Goal: Task Accomplishment & Management: Manage account settings

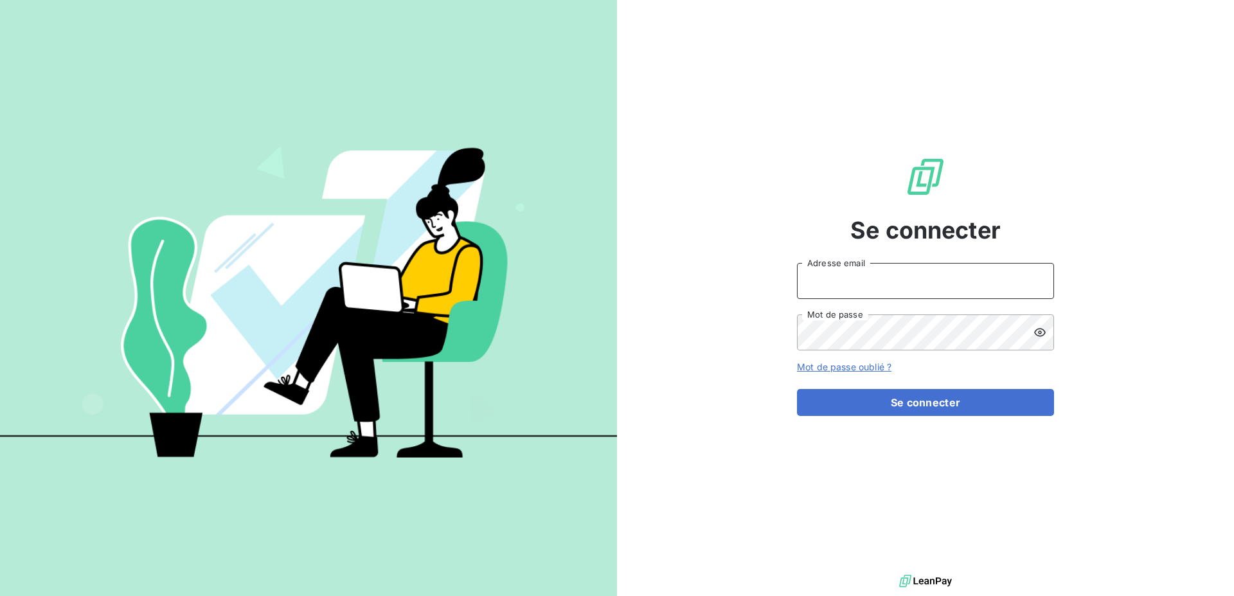
click at [955, 266] on input "Adresse email" at bounding box center [925, 281] width 257 height 36
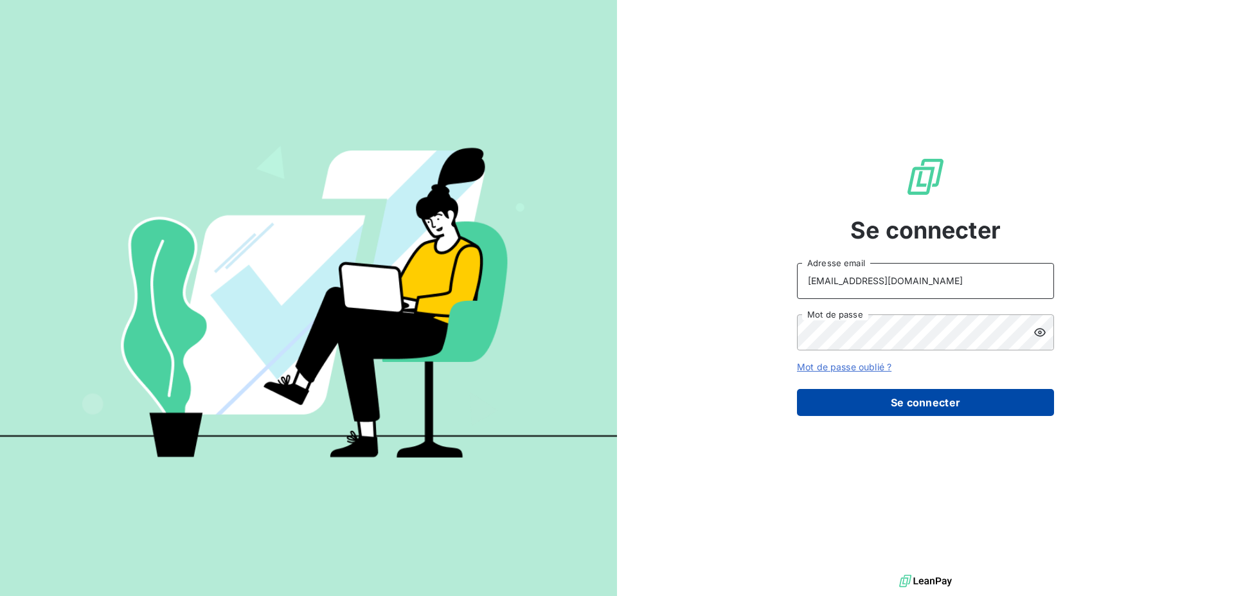
type input "[PERSON_NAME][EMAIL_ADDRESS][DOMAIN_NAME]"
click at [927, 406] on button "Se connecter" at bounding box center [925, 402] width 257 height 27
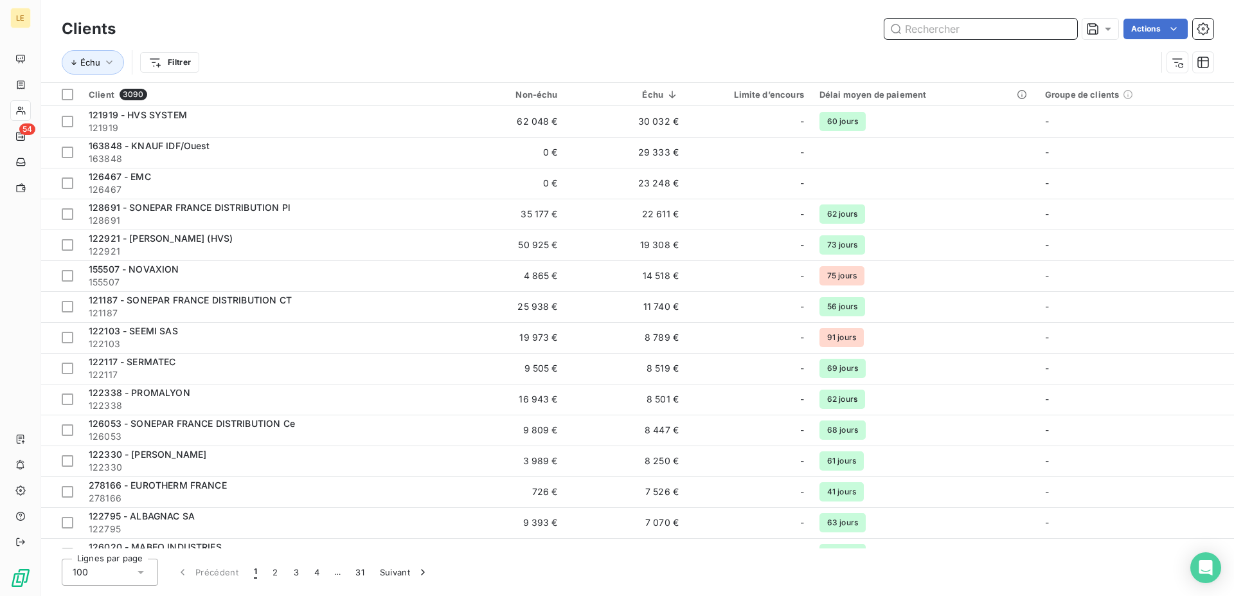
type input "d"
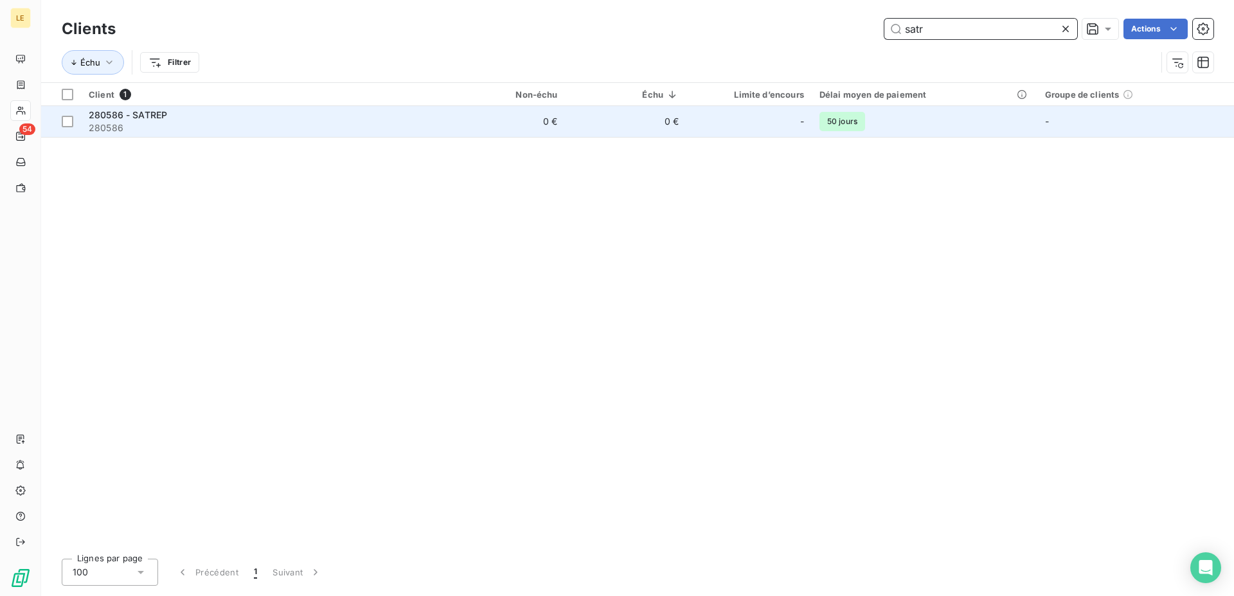
type input "satr"
click at [166, 117] on span "280586 - SATREP" at bounding box center [128, 114] width 78 height 11
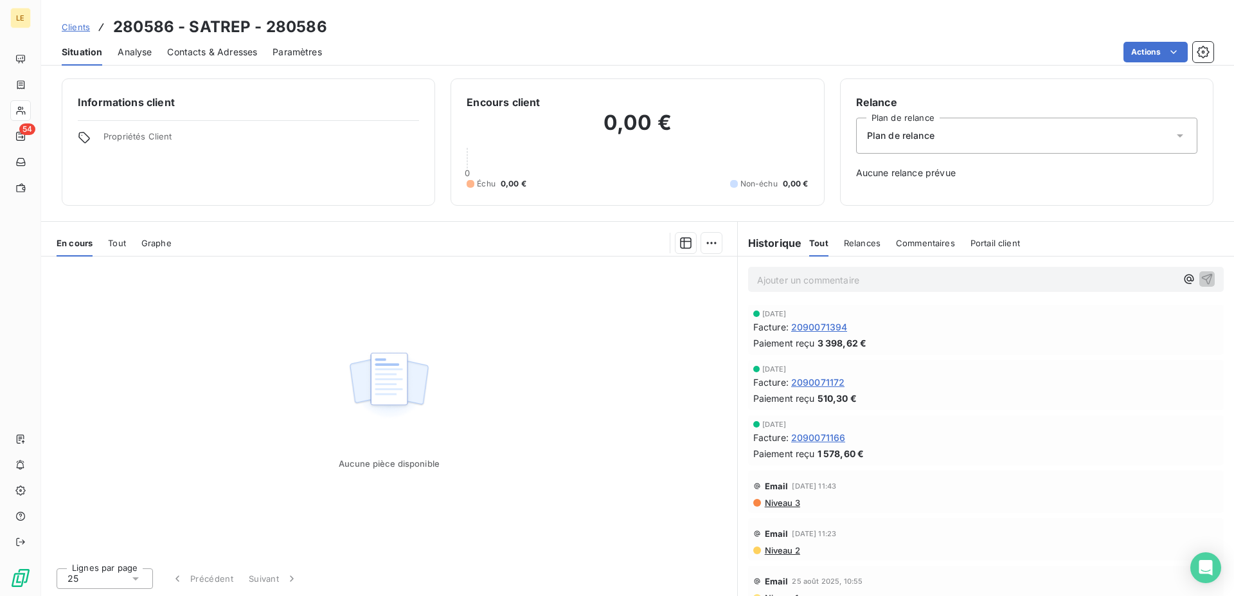
click at [88, 28] on span "Clients" at bounding box center [76, 27] width 28 height 10
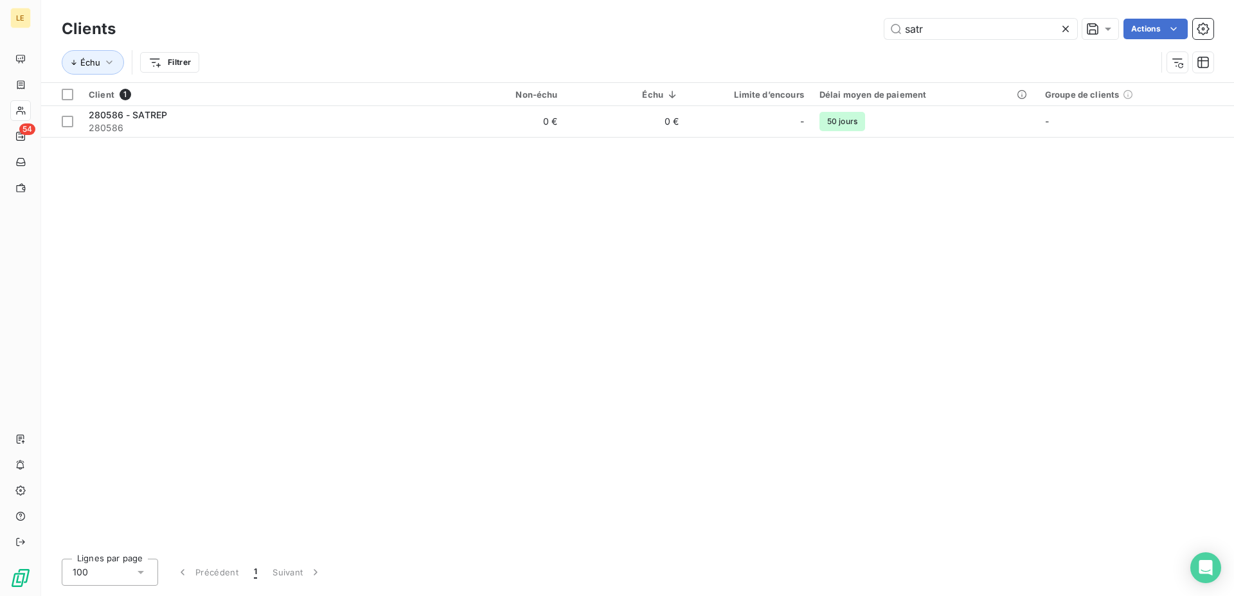
drag, startPoint x: 988, startPoint y: 23, endPoint x: 701, endPoint y: 0, distance: 288.3
click at [885, 19] on input "satr" at bounding box center [981, 29] width 193 height 21
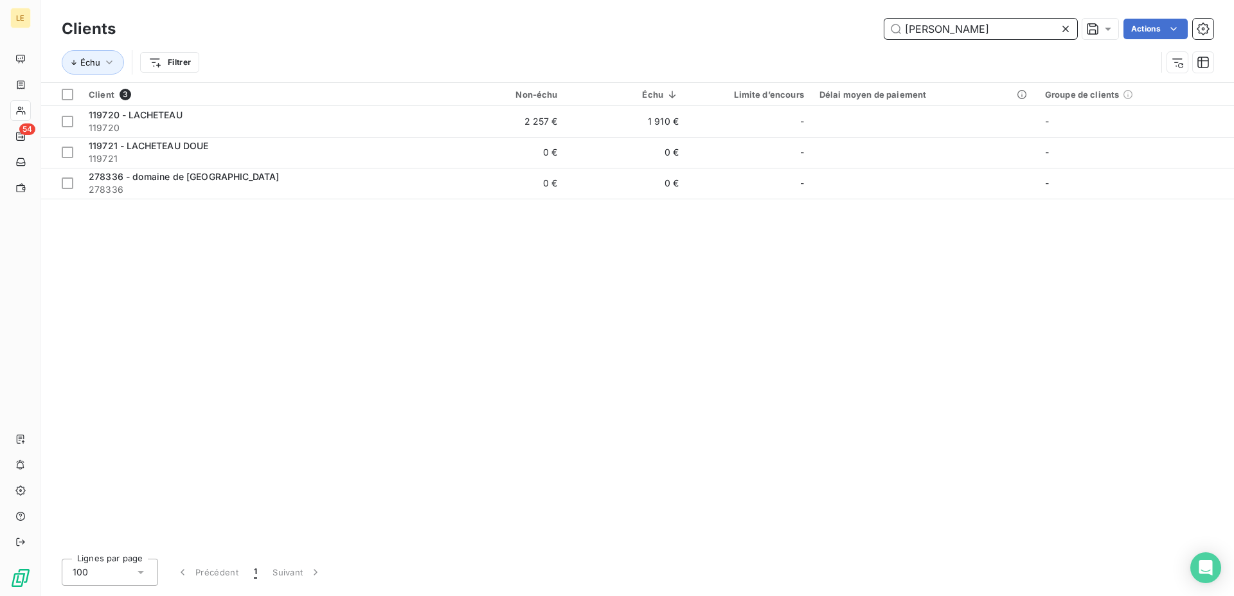
drag, startPoint x: 969, startPoint y: 28, endPoint x: 594, endPoint y: -1, distance: 376.6
click at [885, 19] on input "lach" at bounding box center [981, 29] width 193 height 21
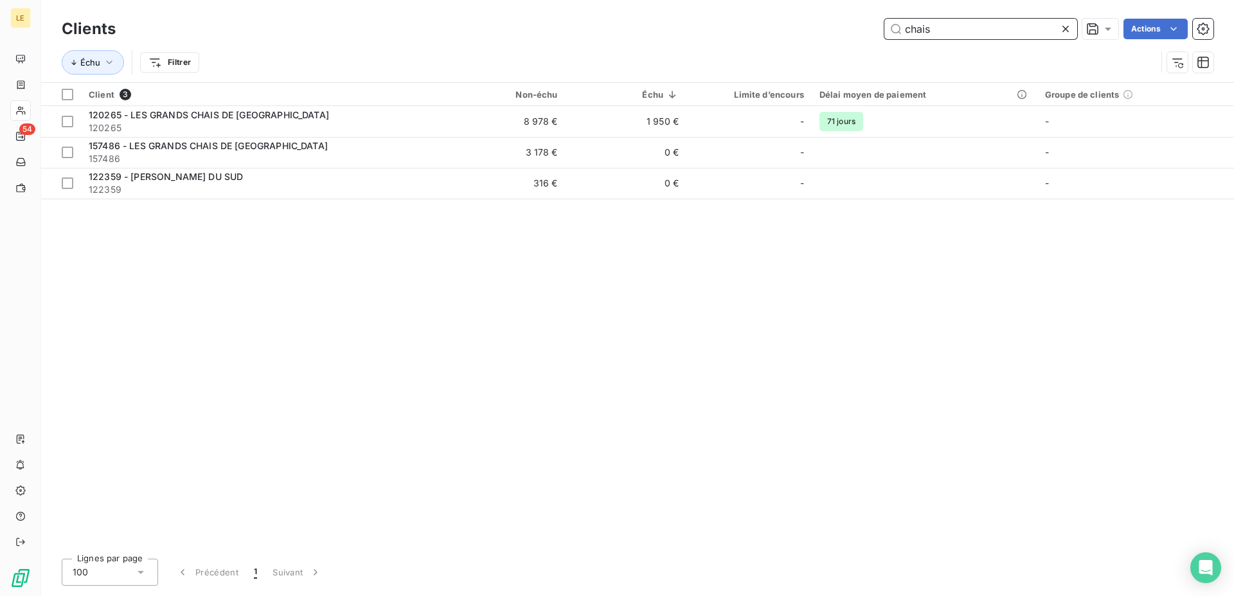
type input "chais"
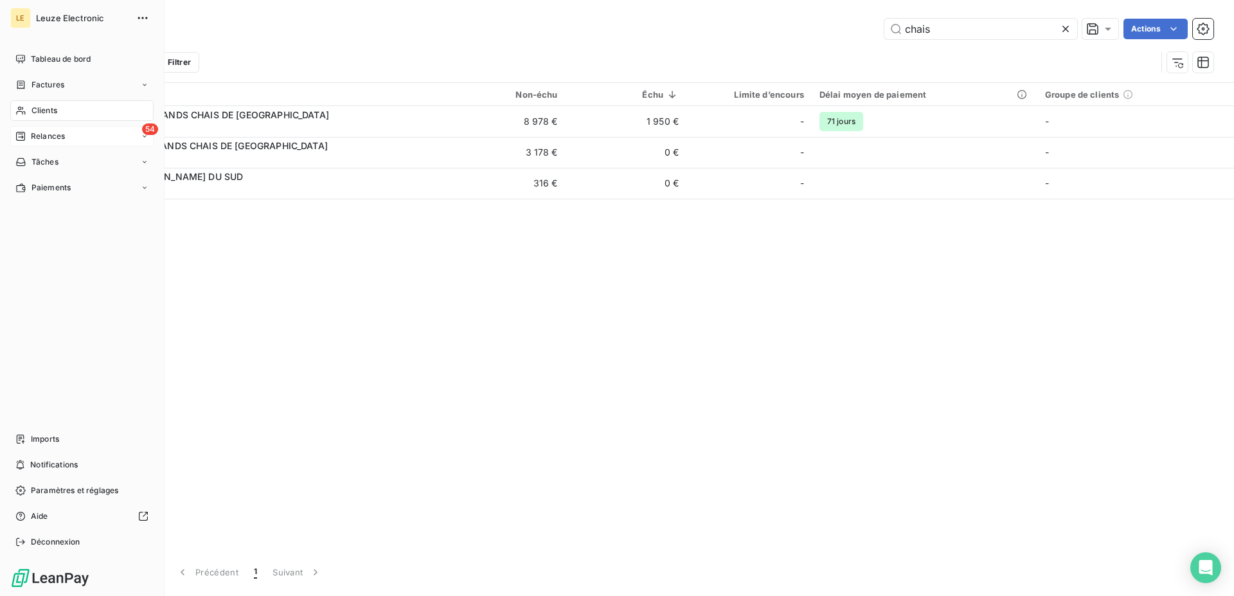
click at [17, 135] on icon at bounding box center [20, 136] width 10 height 10
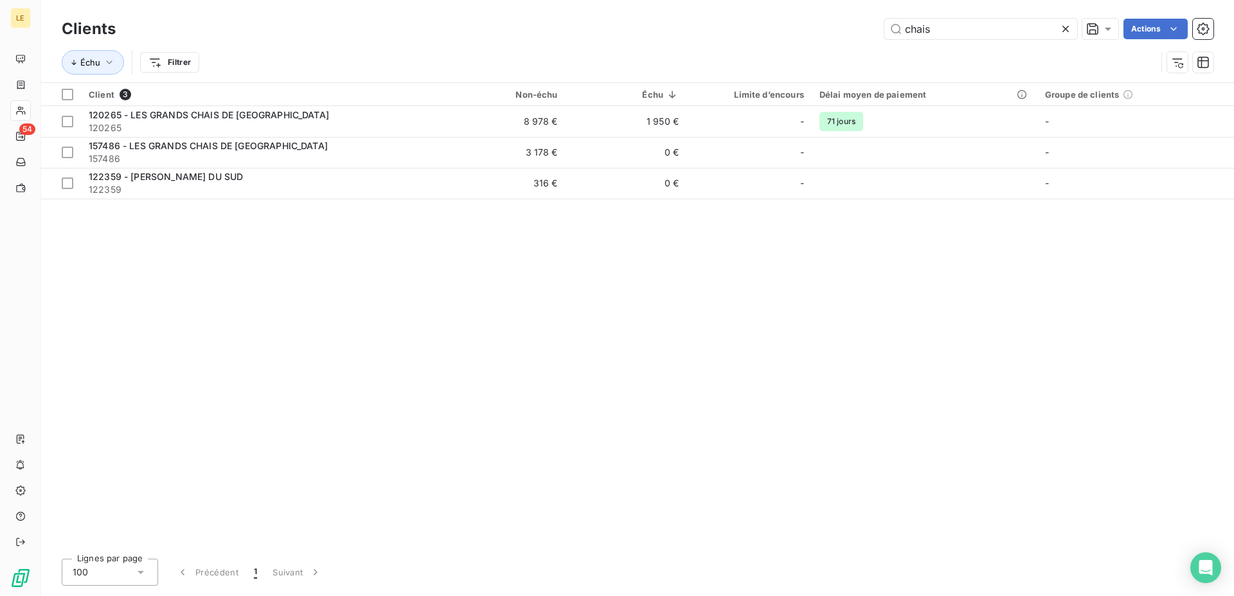
click at [329, 328] on div "Client 3 Non-échu Échu Limite d’encours Délai moyen de paiement Groupe de clien…" at bounding box center [637, 315] width 1193 height 465
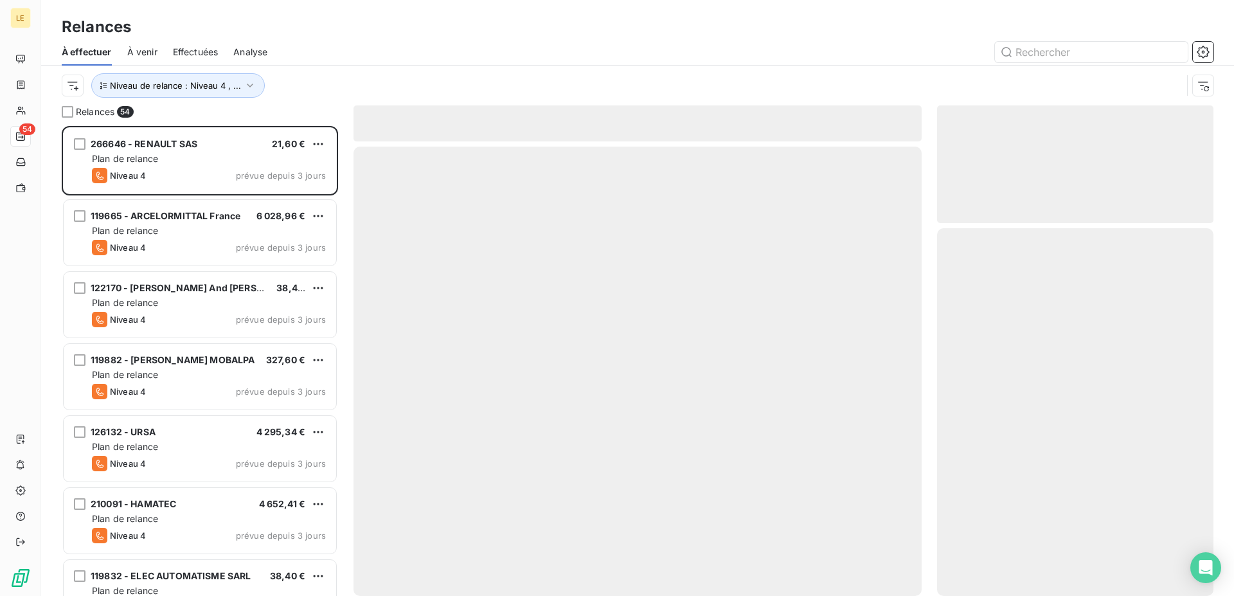
scroll to position [459, 266]
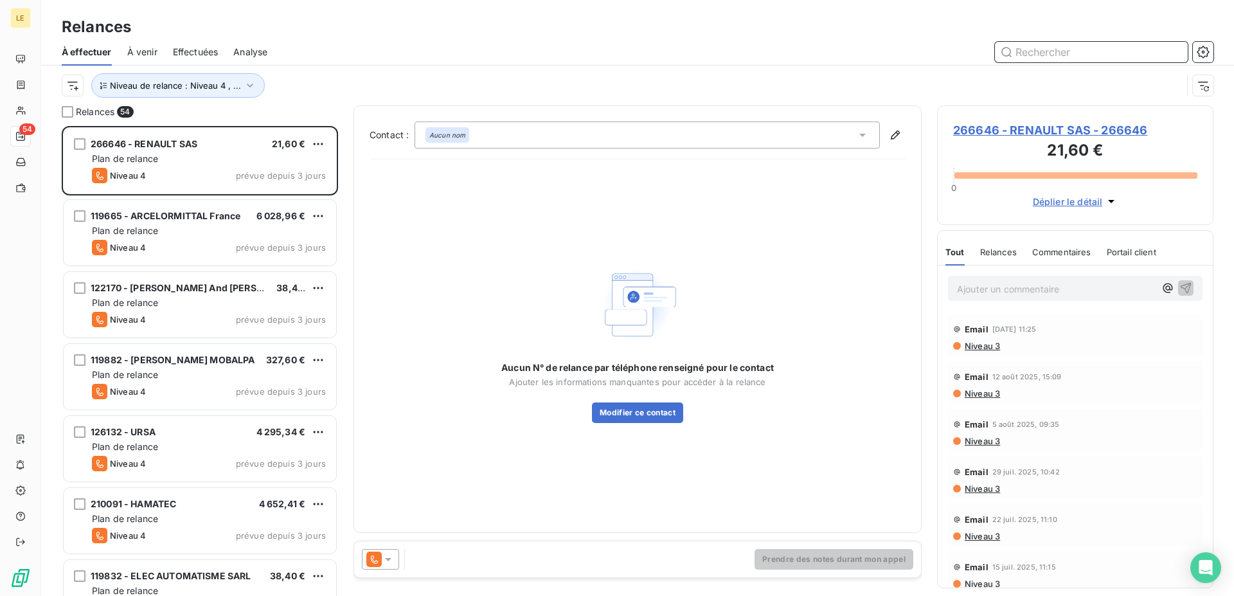
click at [1049, 48] on input "text" at bounding box center [1091, 52] width 193 height 21
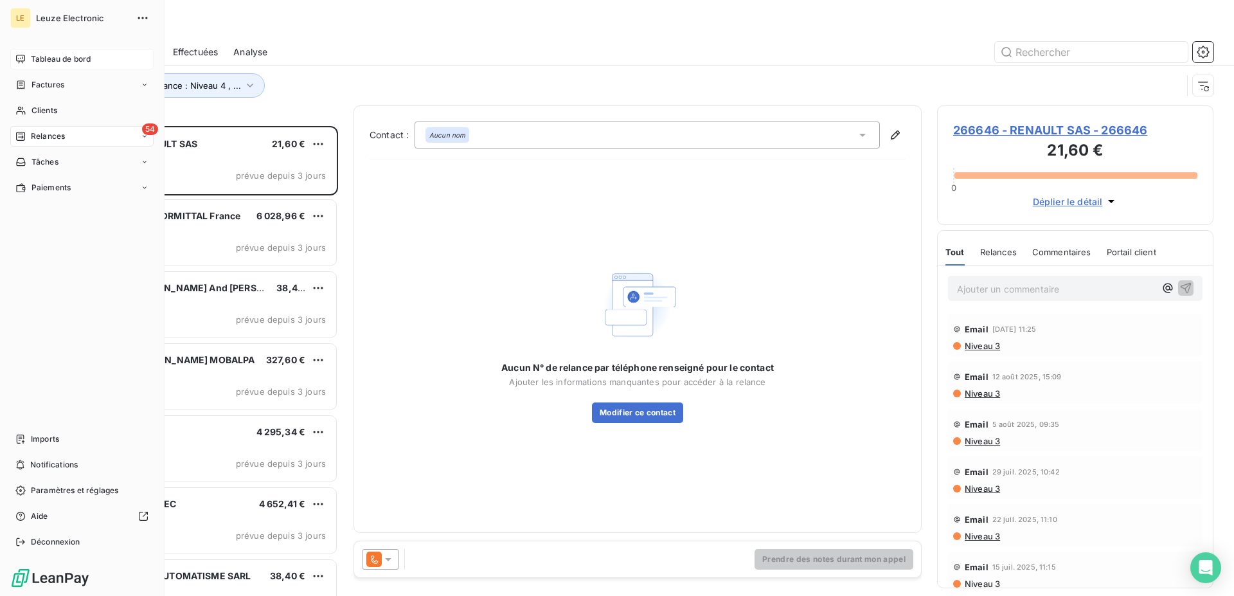
click at [33, 63] on span "Tableau de bord" at bounding box center [61, 59] width 60 height 12
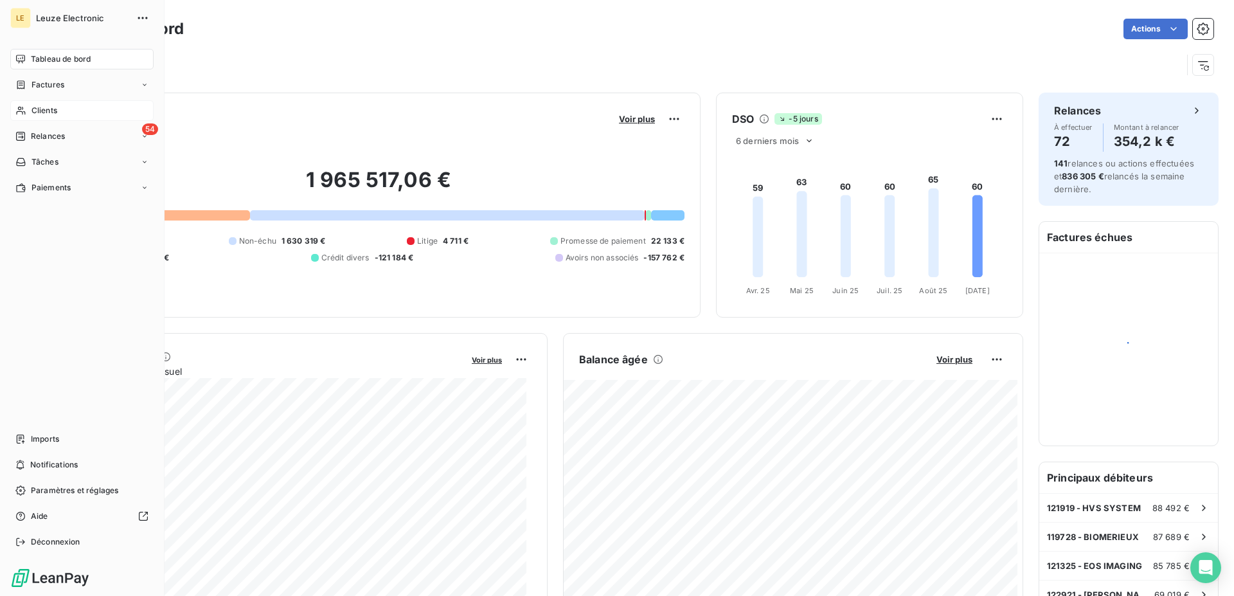
click at [55, 119] on div "Clients" at bounding box center [81, 110] width 143 height 21
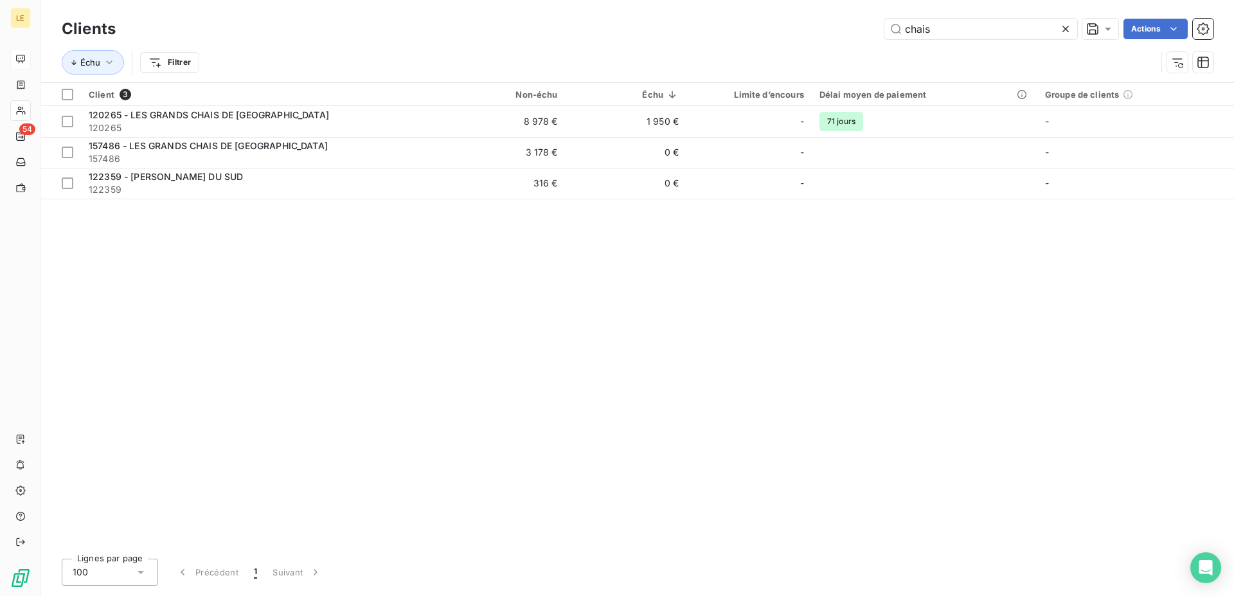
drag, startPoint x: 939, startPoint y: 30, endPoint x: 686, endPoint y: 31, distance: 252.7
click at [885, 31] on input "chais" at bounding box center [981, 29] width 193 height 21
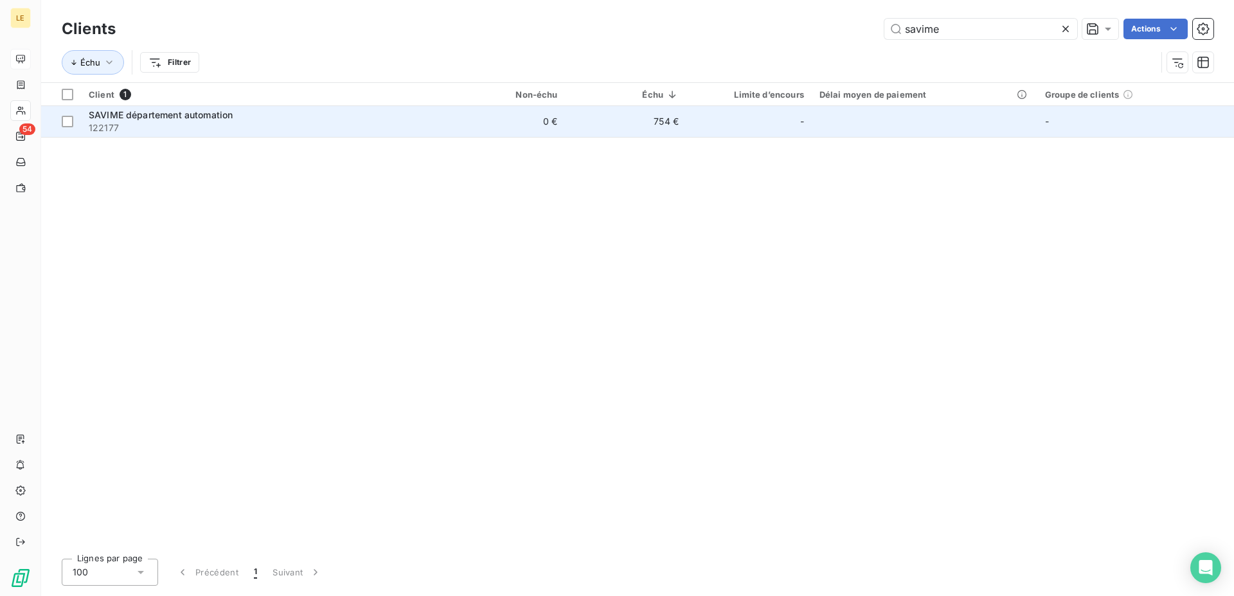
type input "savime"
click at [262, 108] on td "SAVIME département automation 122177" at bounding box center [262, 121] width 363 height 31
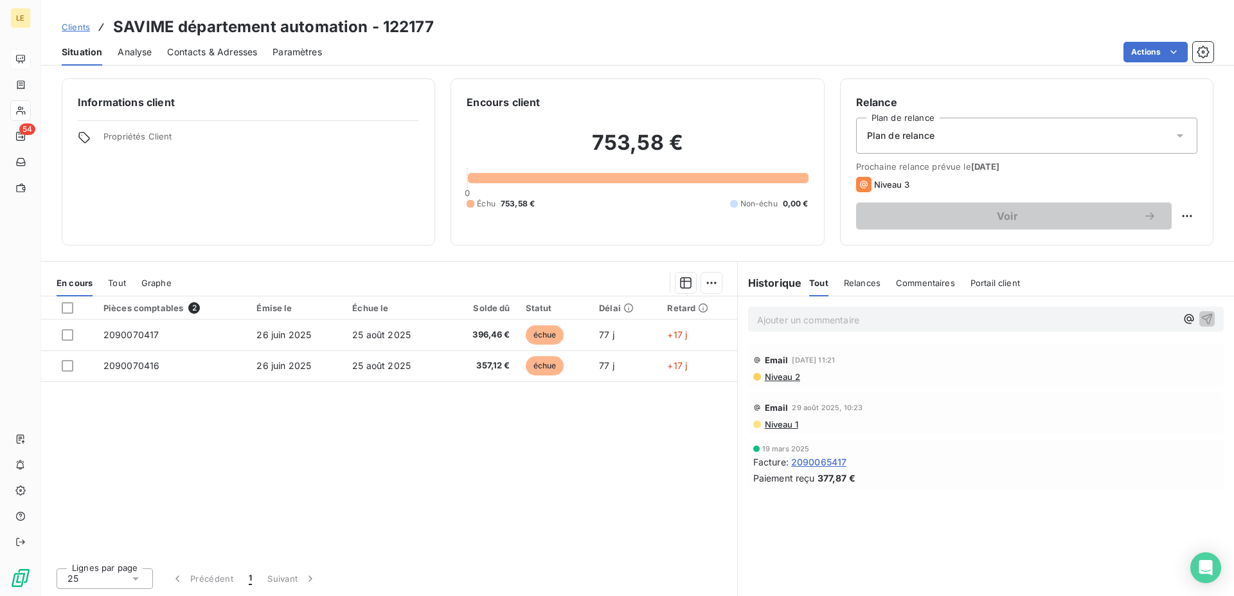
click at [88, 20] on div "Clients SAVIME département automation - 122177" at bounding box center [248, 26] width 372 height 23
click at [59, 30] on div "Clients SAVIME département automation - 122177" at bounding box center [637, 26] width 1193 height 23
click at [74, 26] on span "Clients" at bounding box center [76, 27] width 28 height 10
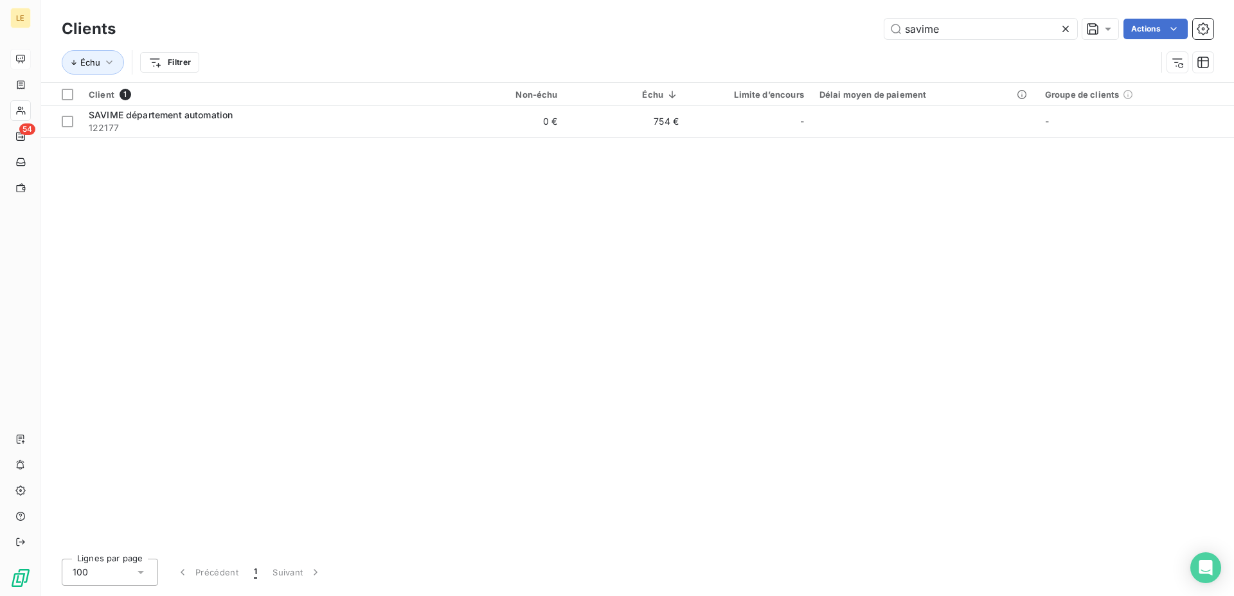
drag, startPoint x: 957, startPoint y: 19, endPoint x: 591, endPoint y: 27, distance: 365.9
click at [885, 30] on input "savime" at bounding box center [981, 29] width 193 height 21
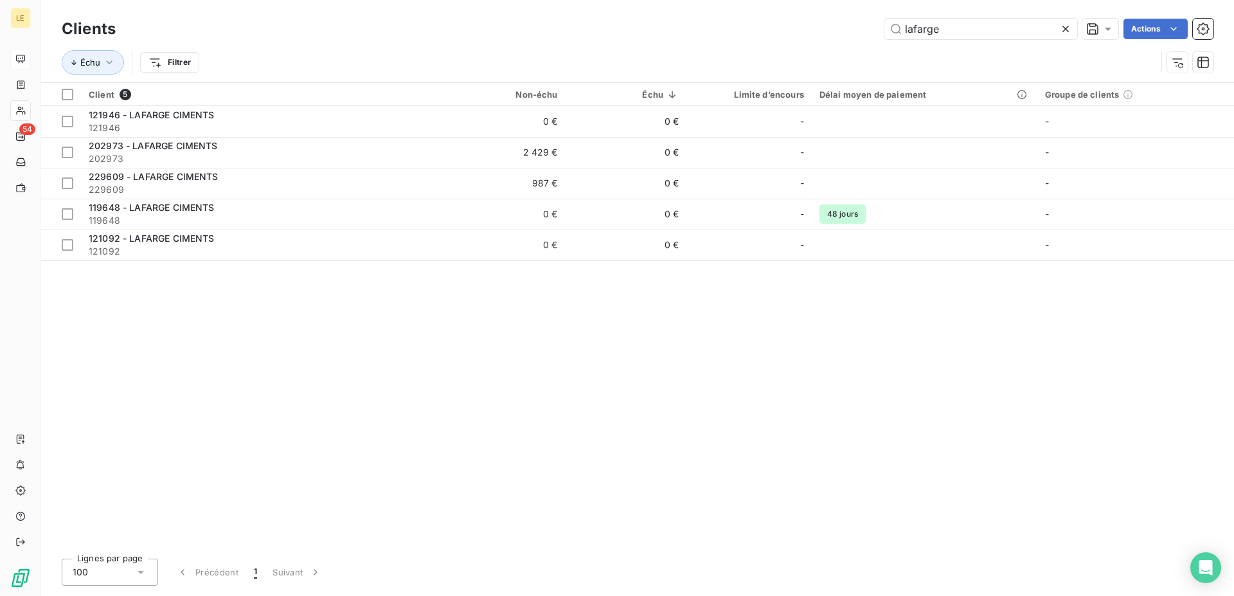
type input "lafarge"
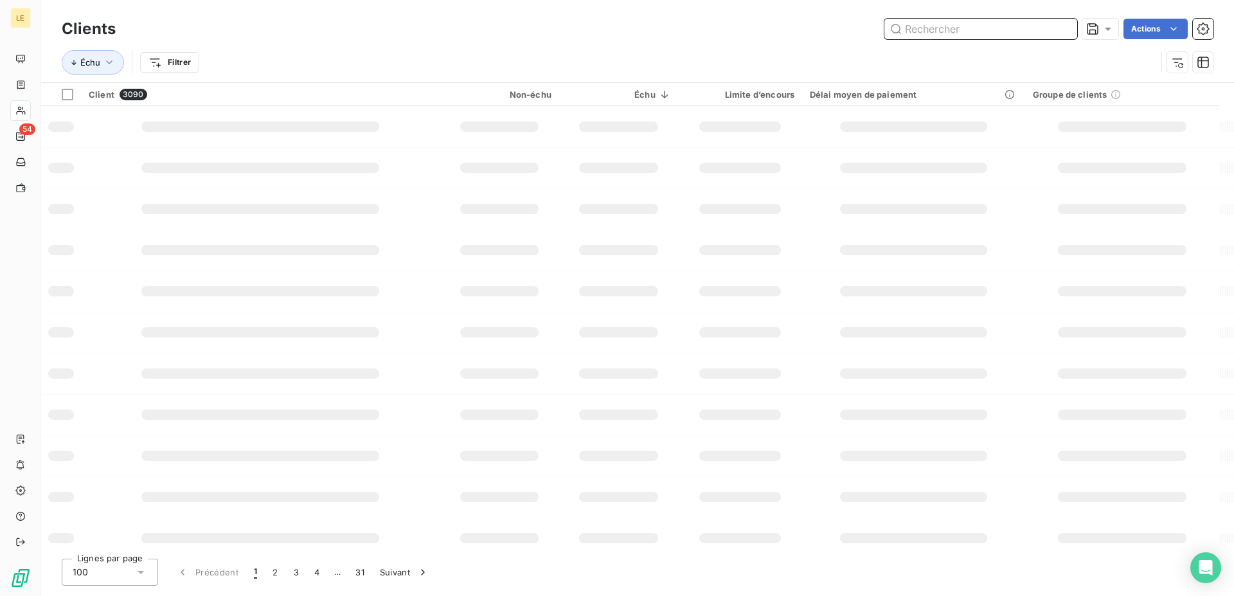
click at [946, 28] on input "text" at bounding box center [981, 29] width 193 height 21
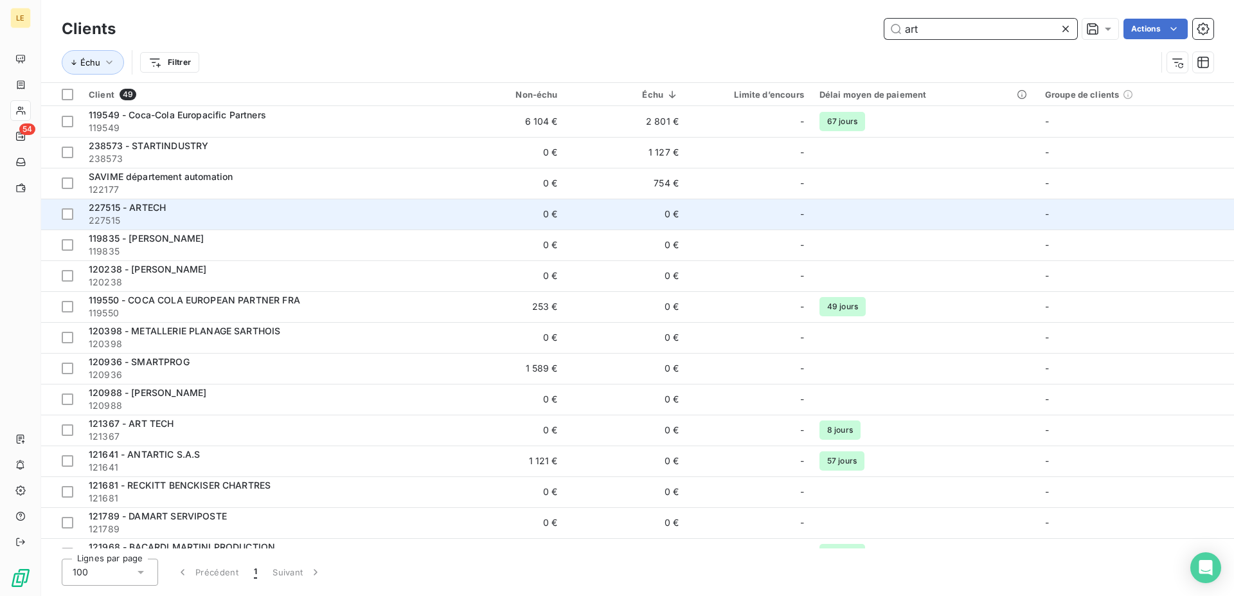
type input "art"
click at [288, 217] on span "227515" at bounding box center [263, 220] width 348 height 13
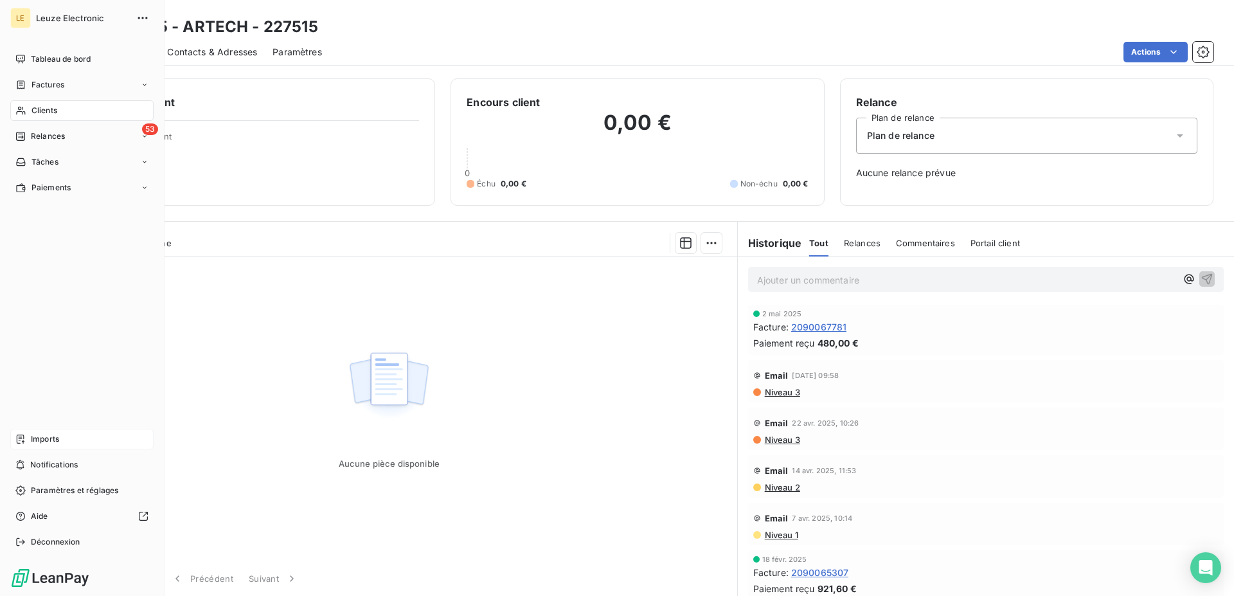
click at [65, 436] on div "Imports" at bounding box center [81, 439] width 143 height 21
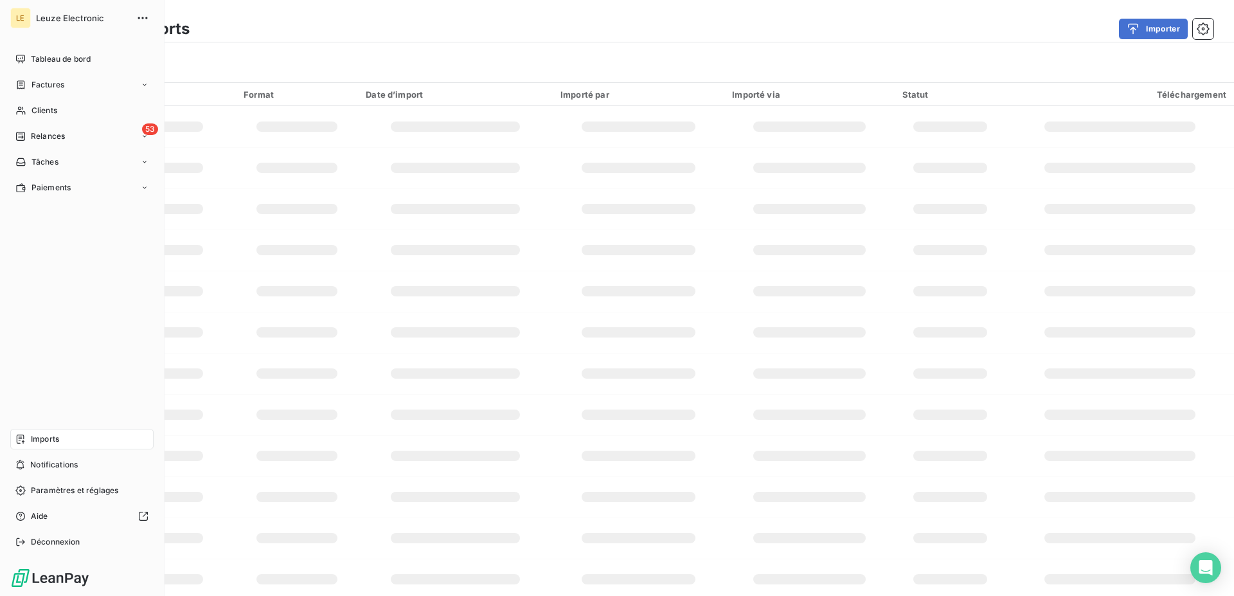
click at [63, 444] on div "Imports" at bounding box center [81, 439] width 143 height 21
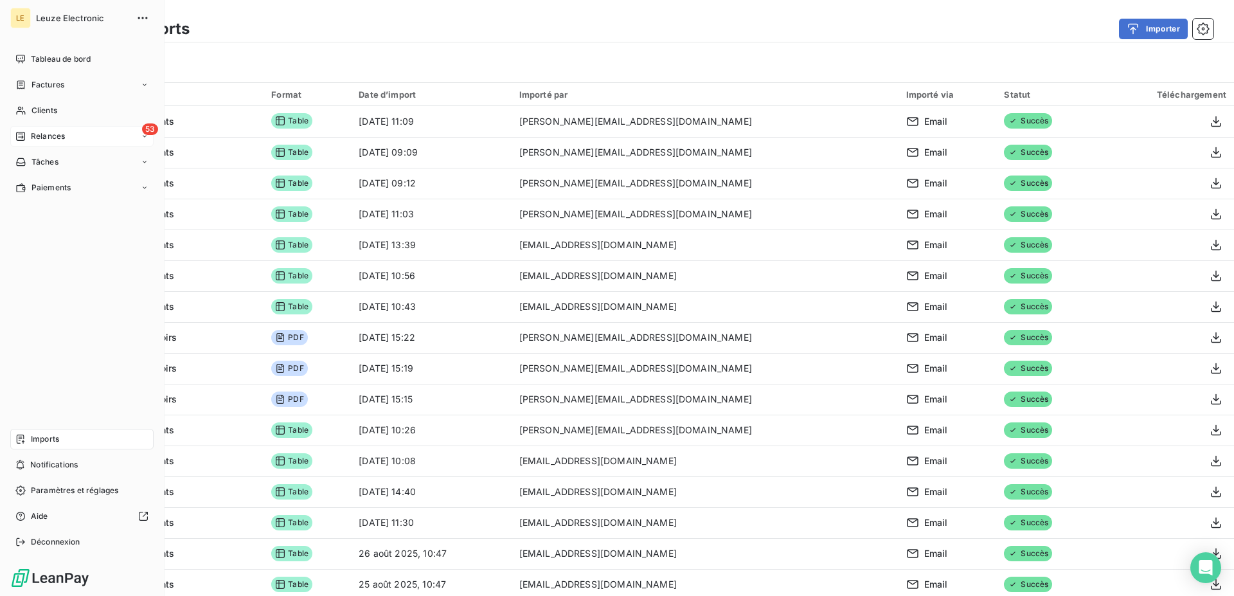
click at [123, 146] on div "53 Relances" at bounding box center [81, 136] width 143 height 21
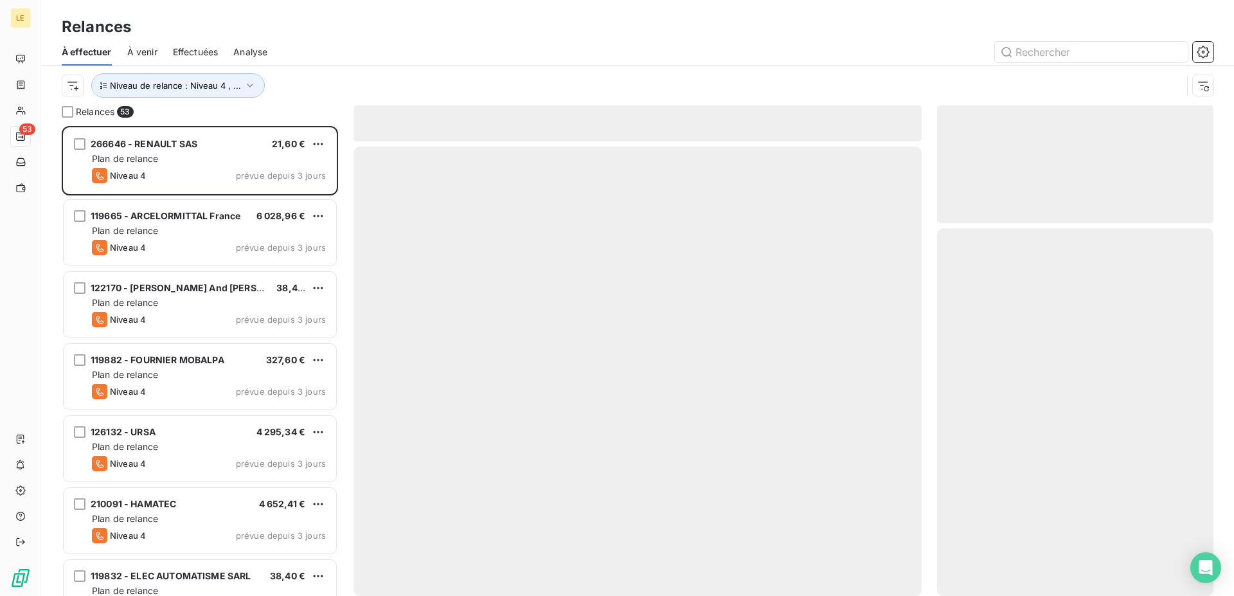
scroll to position [459, 266]
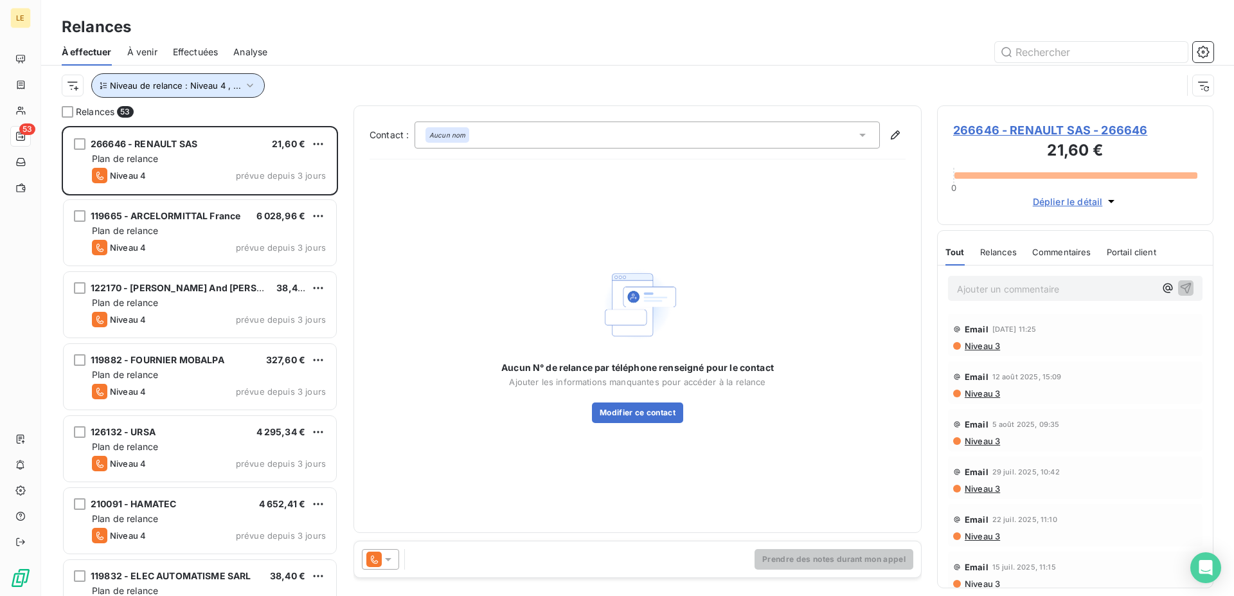
click at [157, 81] on span "Niveau de relance : Niveau 4 , ..." at bounding box center [175, 85] width 131 height 10
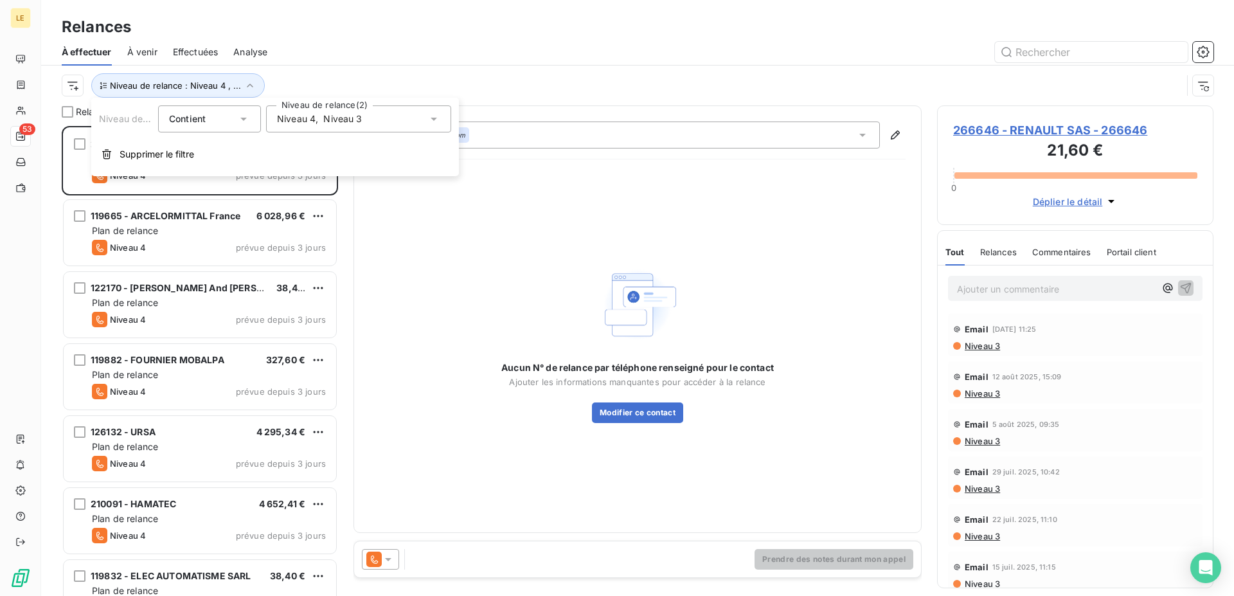
click at [300, 125] on span "Niveau 4" at bounding box center [296, 119] width 39 height 13
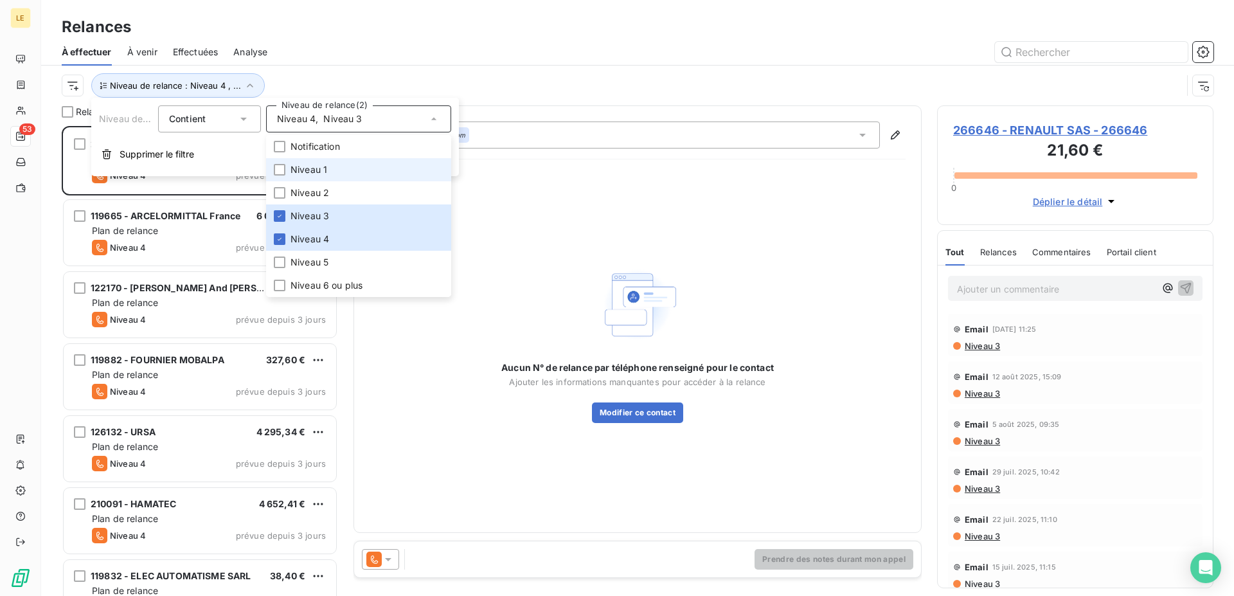
click at [303, 167] on span "Niveau 1" at bounding box center [309, 169] width 37 height 13
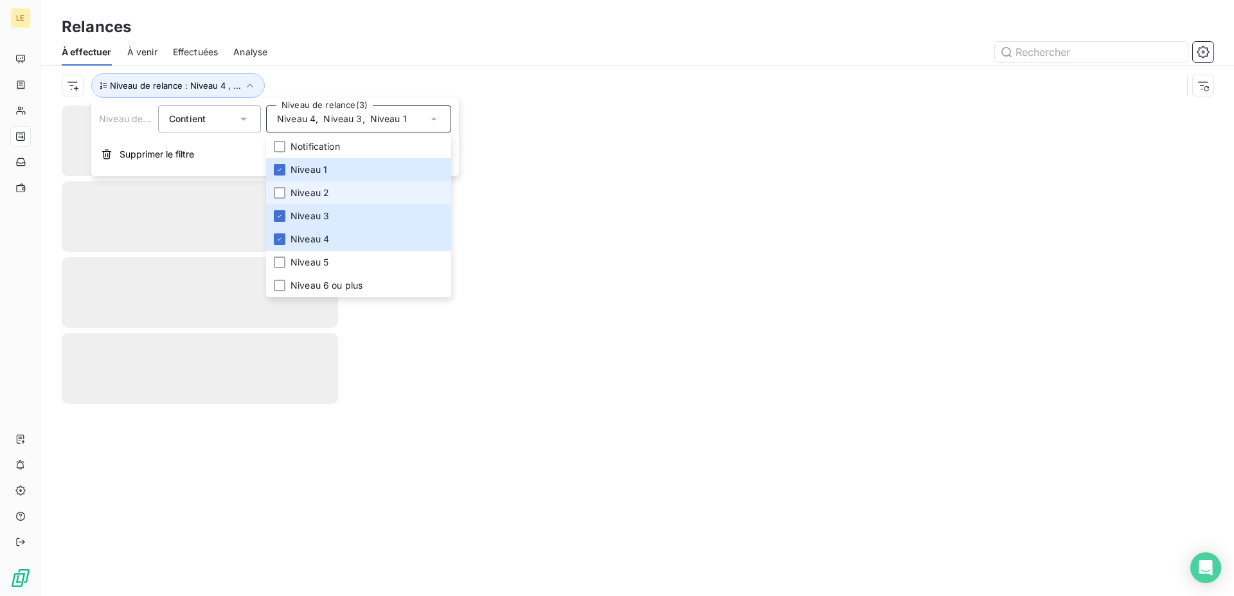
click at [291, 192] on span "Niveau 2" at bounding box center [310, 192] width 39 height 13
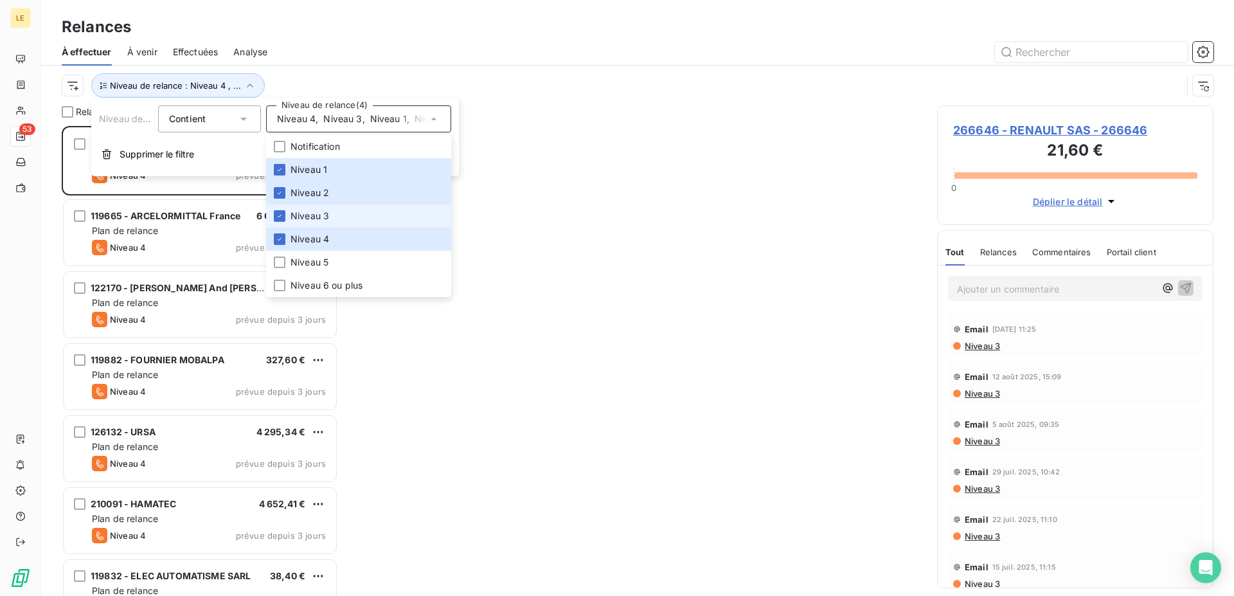
click at [296, 224] on li "Niveau 3" at bounding box center [358, 215] width 185 height 23
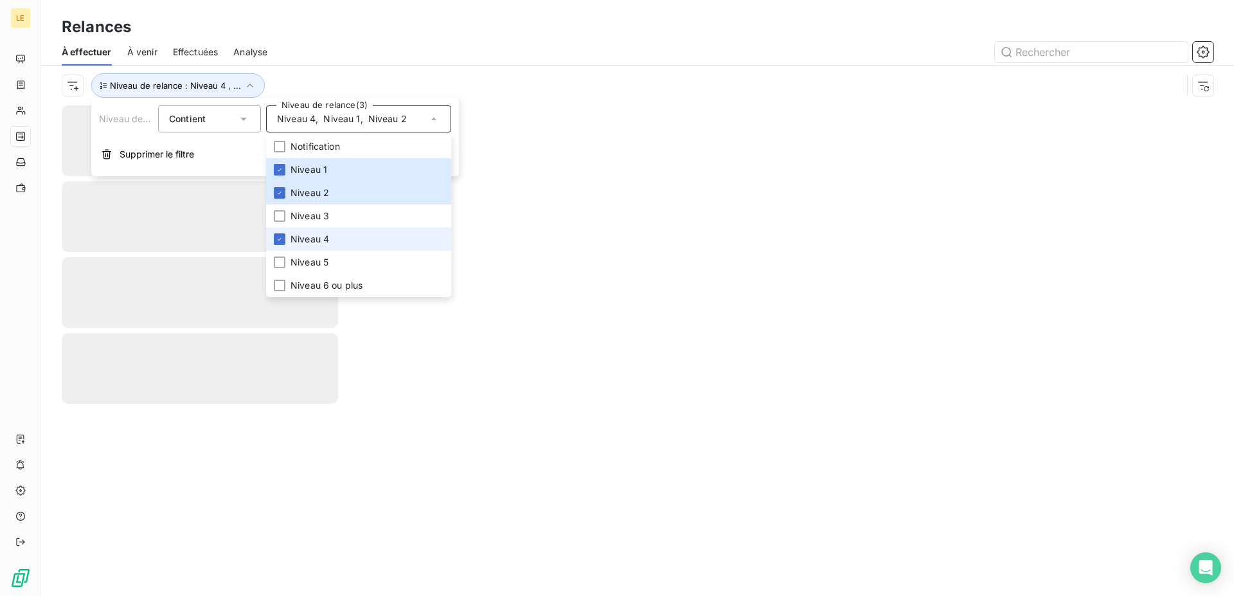
click at [296, 239] on span "Niveau 4" at bounding box center [310, 239] width 39 height 13
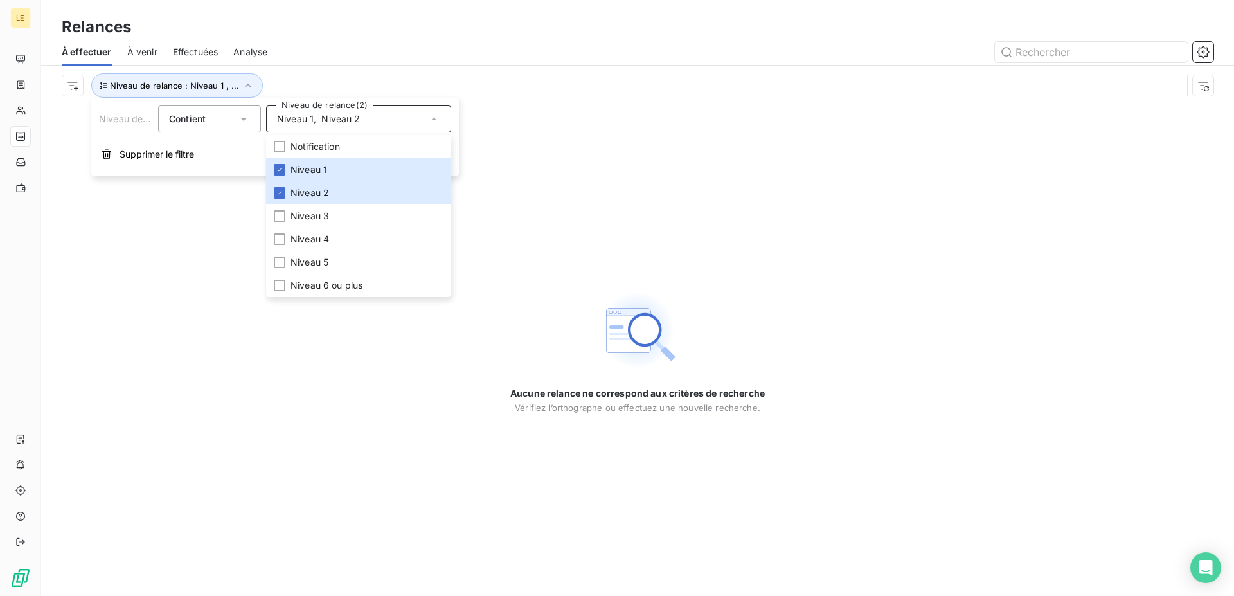
click at [125, 423] on div "Aucune relance ne correspond aux critères de recherche [PERSON_NAME] l’orthogra…" at bounding box center [637, 350] width 1193 height 491
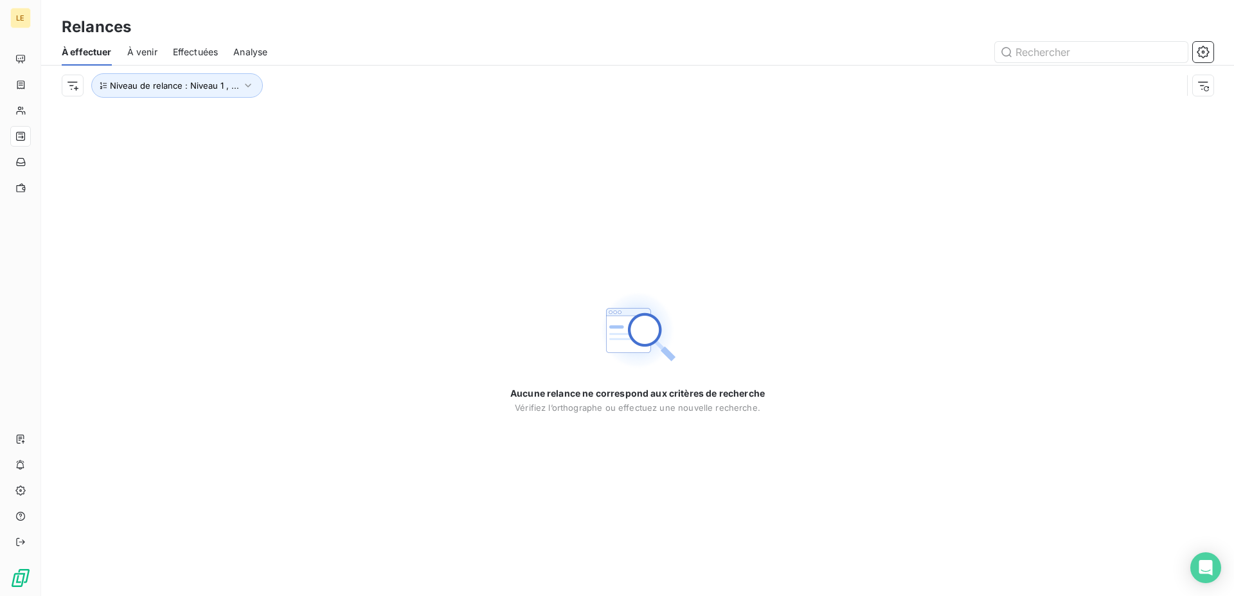
click at [141, 53] on span "À venir" at bounding box center [142, 52] width 30 height 13
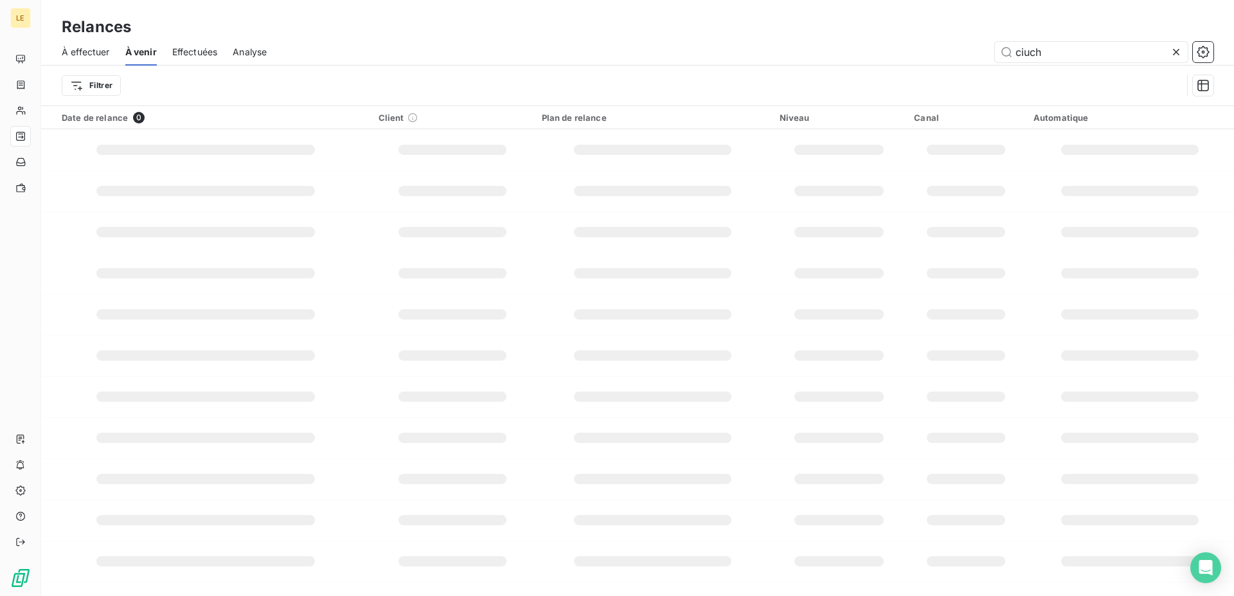
click at [182, 51] on span "Effectuées" at bounding box center [195, 52] width 46 height 13
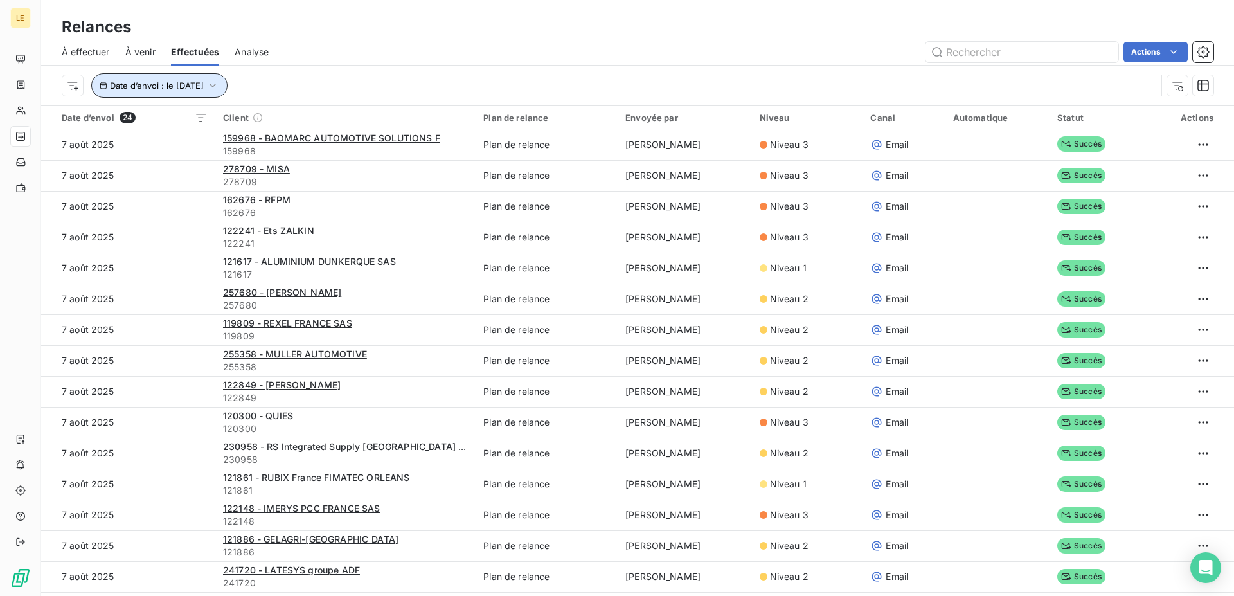
click at [145, 81] on span "Date d’envoi : le [DATE]" at bounding box center [157, 85] width 94 height 10
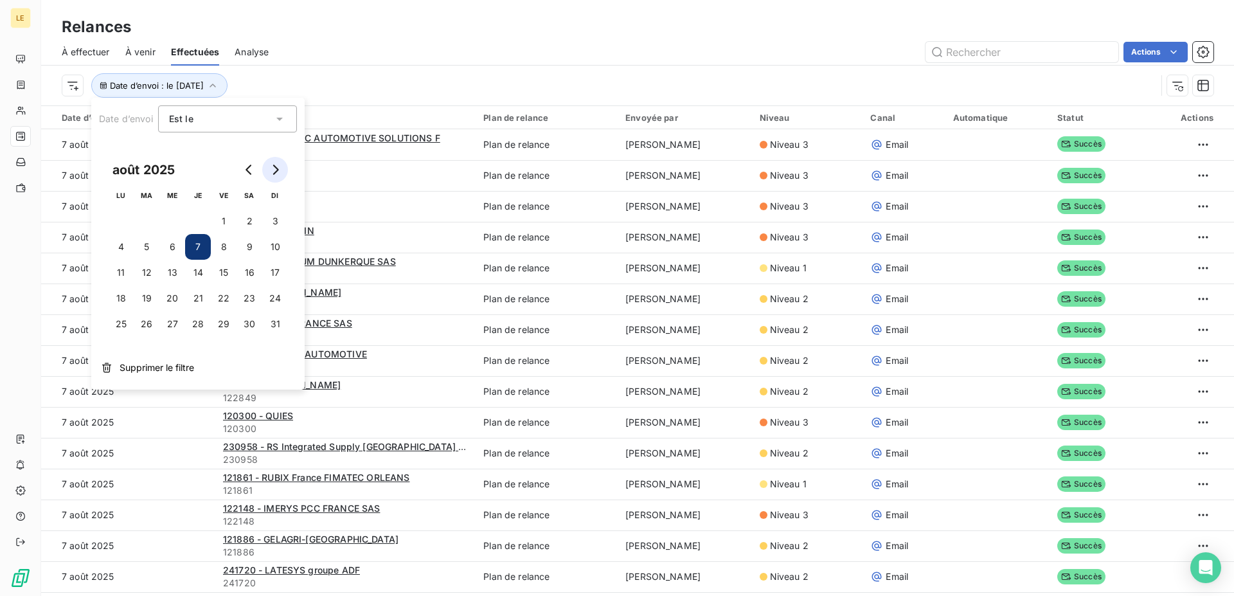
click at [275, 164] on button "Go to next month" at bounding box center [275, 170] width 26 height 26
click at [195, 251] on button "11" at bounding box center [198, 247] width 26 height 26
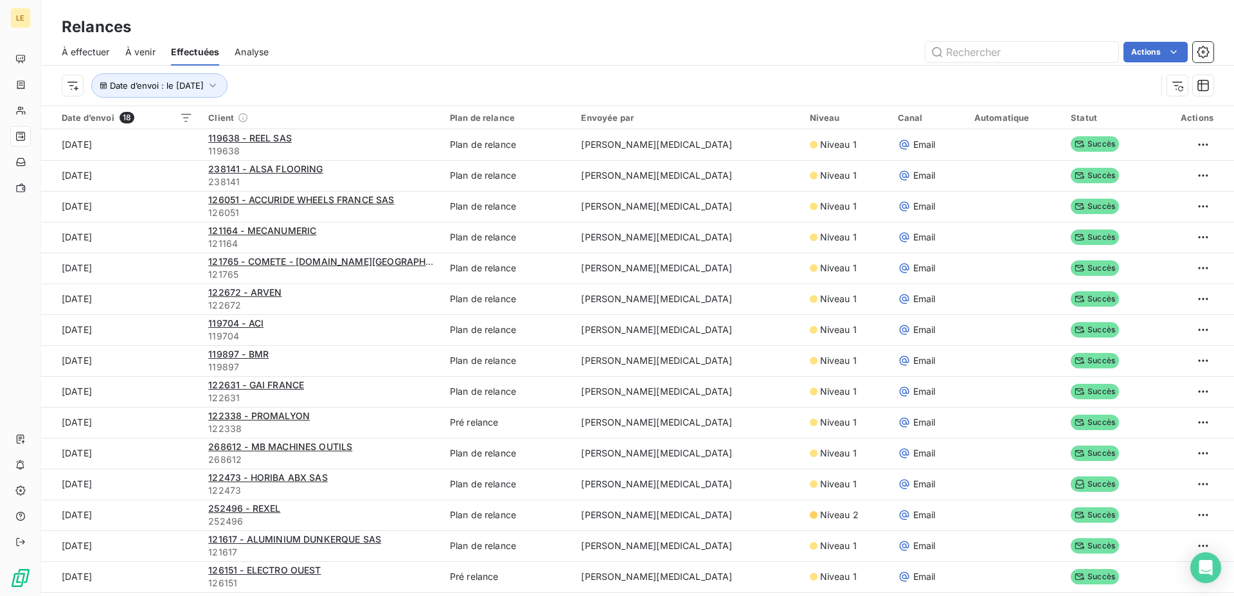
click at [408, 17] on div "Relances" at bounding box center [637, 26] width 1193 height 23
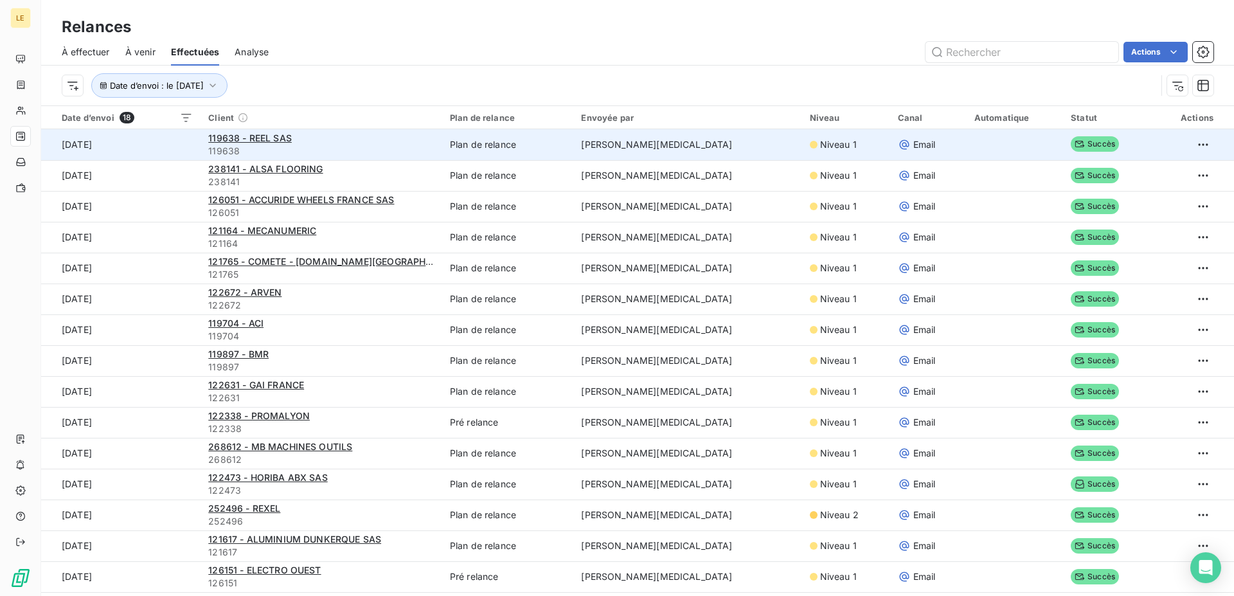
click at [129, 150] on td "[DATE]" at bounding box center [120, 144] width 159 height 31
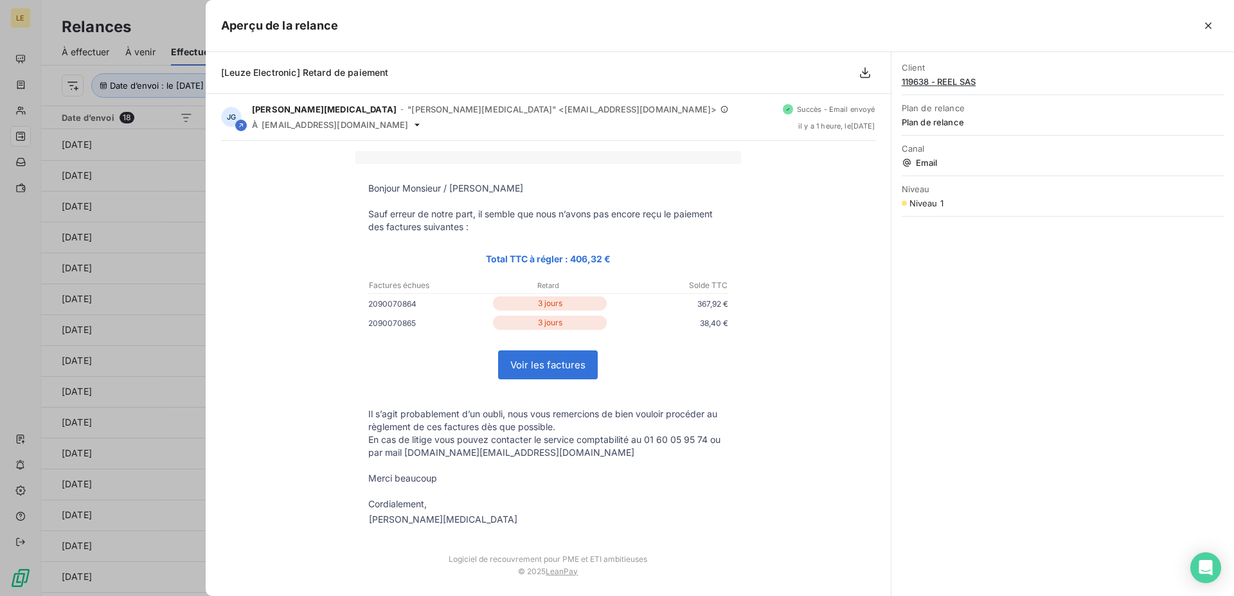
click at [160, 168] on div at bounding box center [617, 298] width 1234 height 596
